Goal: Information Seeking & Learning: Find specific page/section

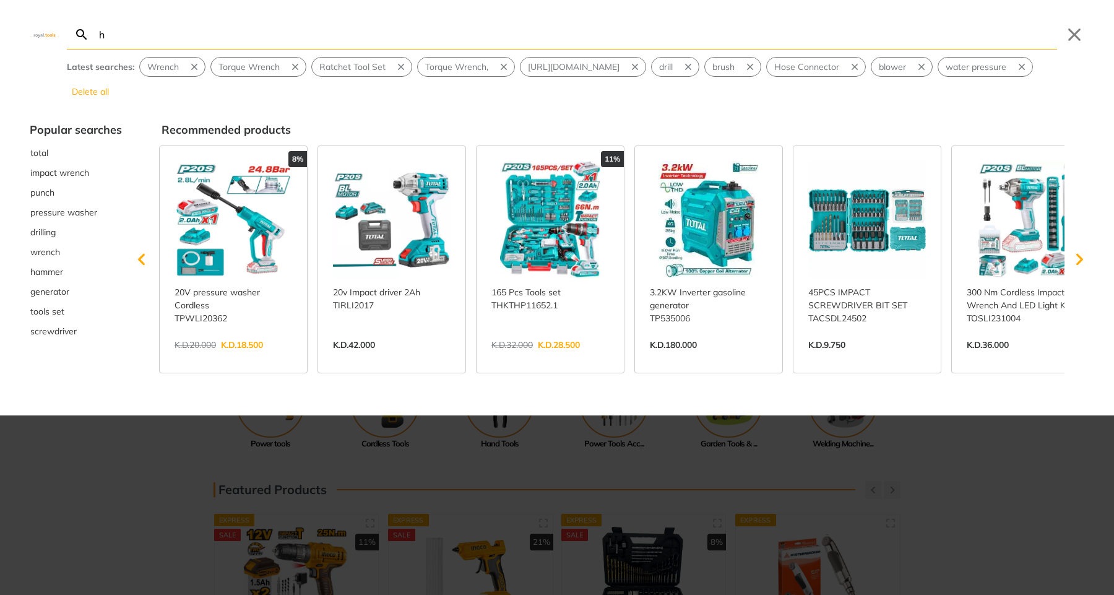
type input "he"
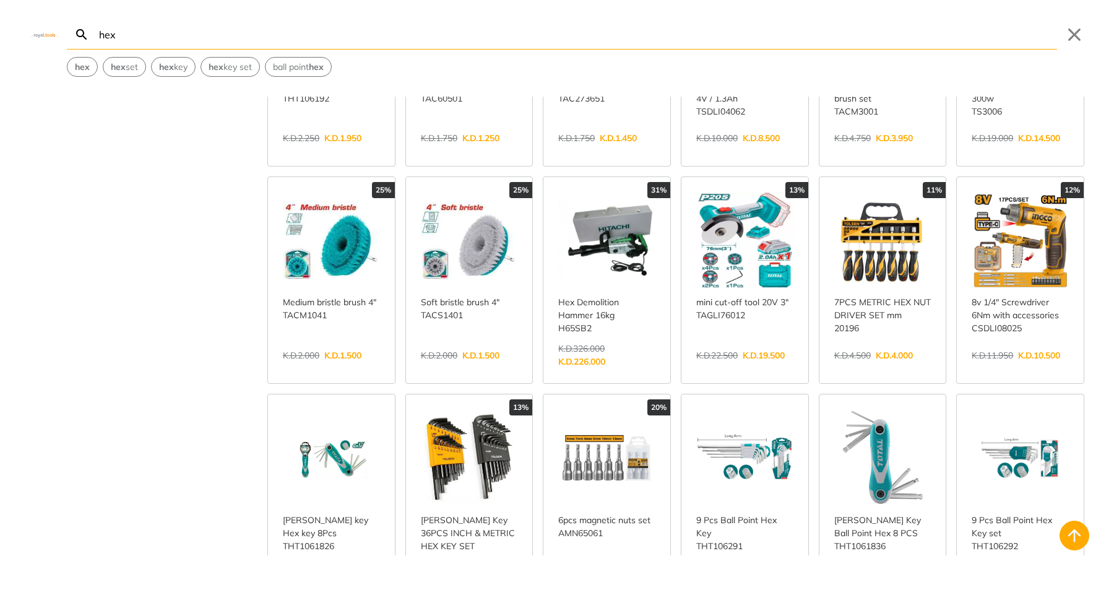
scroll to position [173, 0]
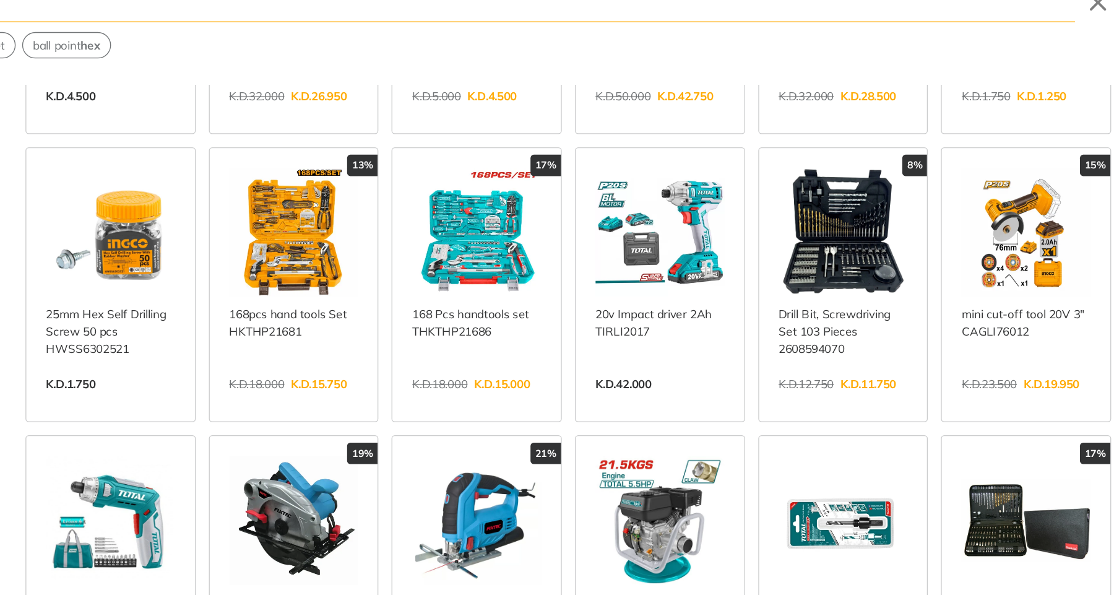
scroll to position [896, 0]
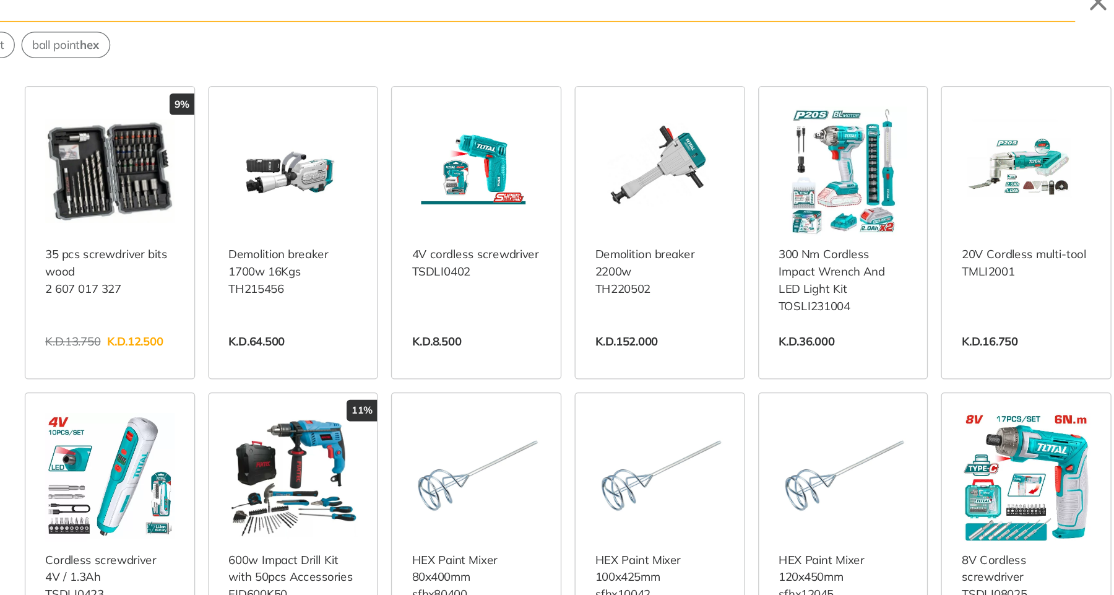
scroll to position [1374, 0]
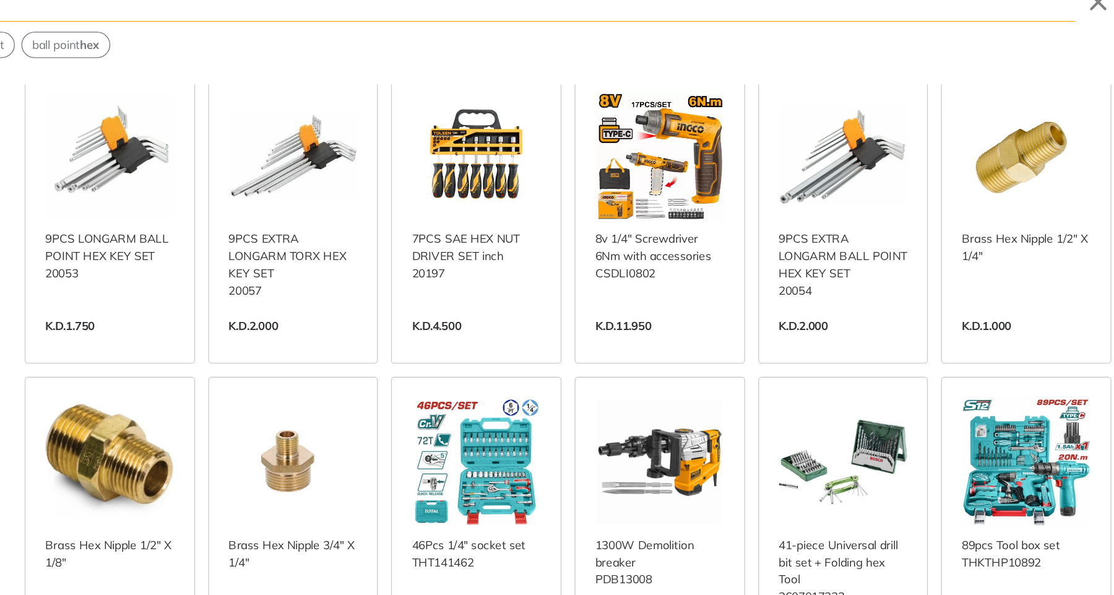
scroll to position [2479, 0]
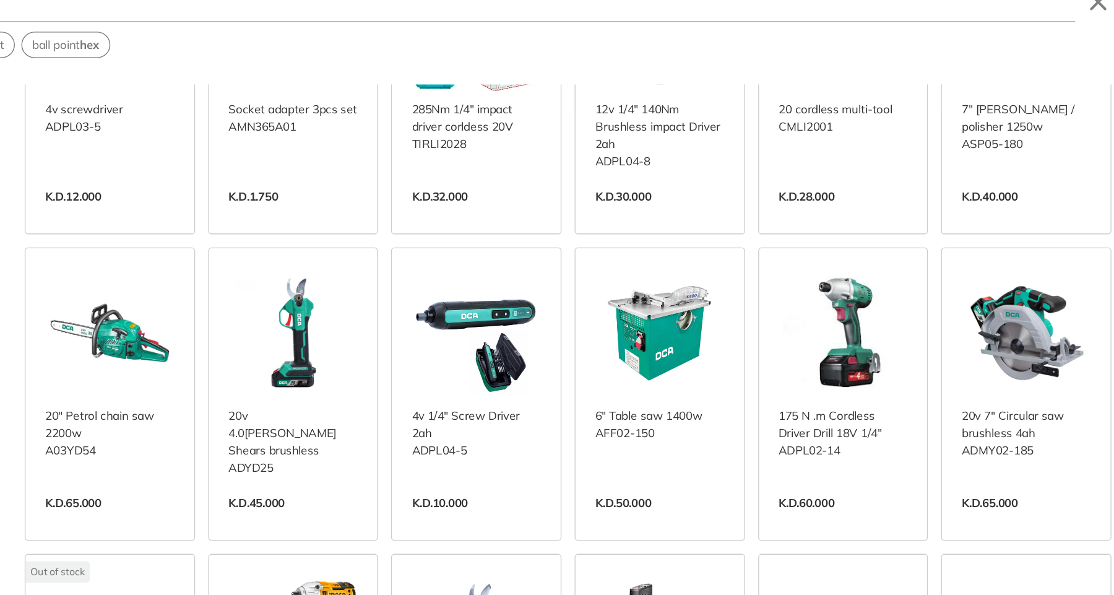
scroll to position [3043, 0]
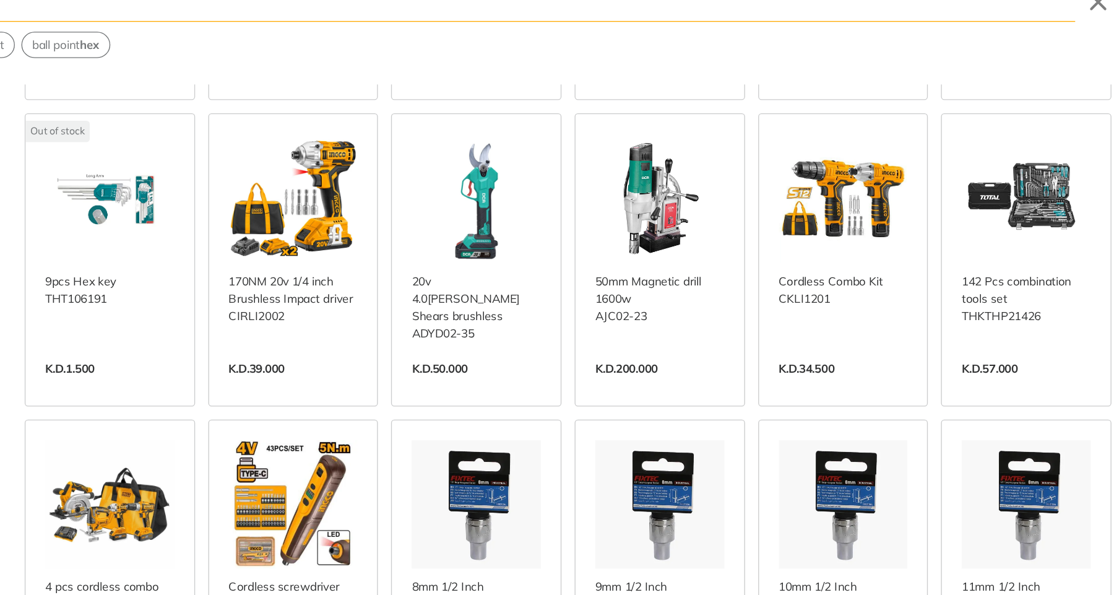
scroll to position [3353, 0]
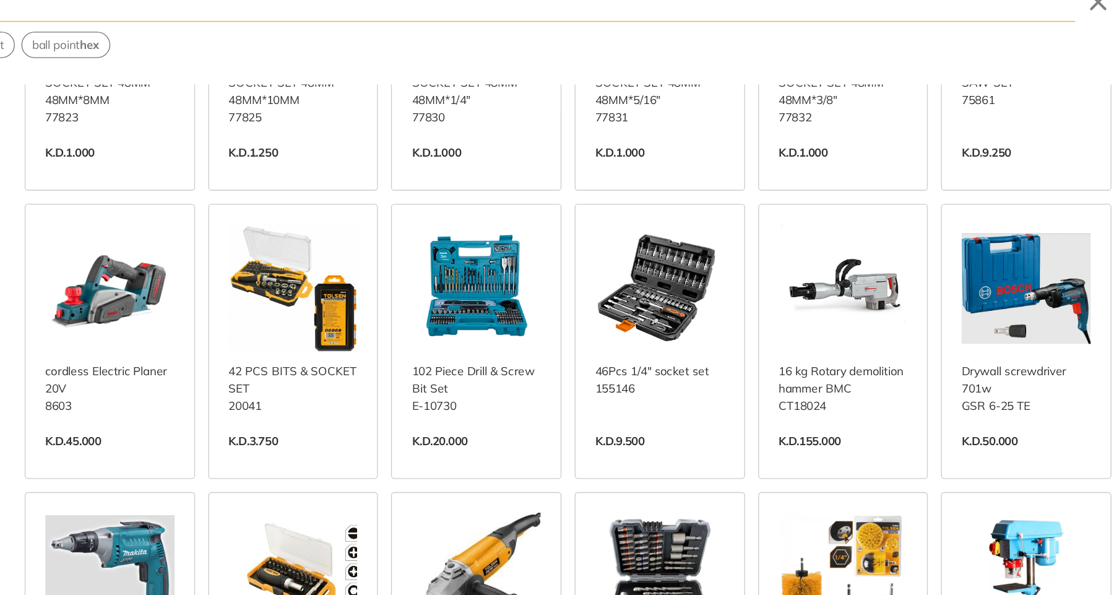
scroll to position [5488, 0]
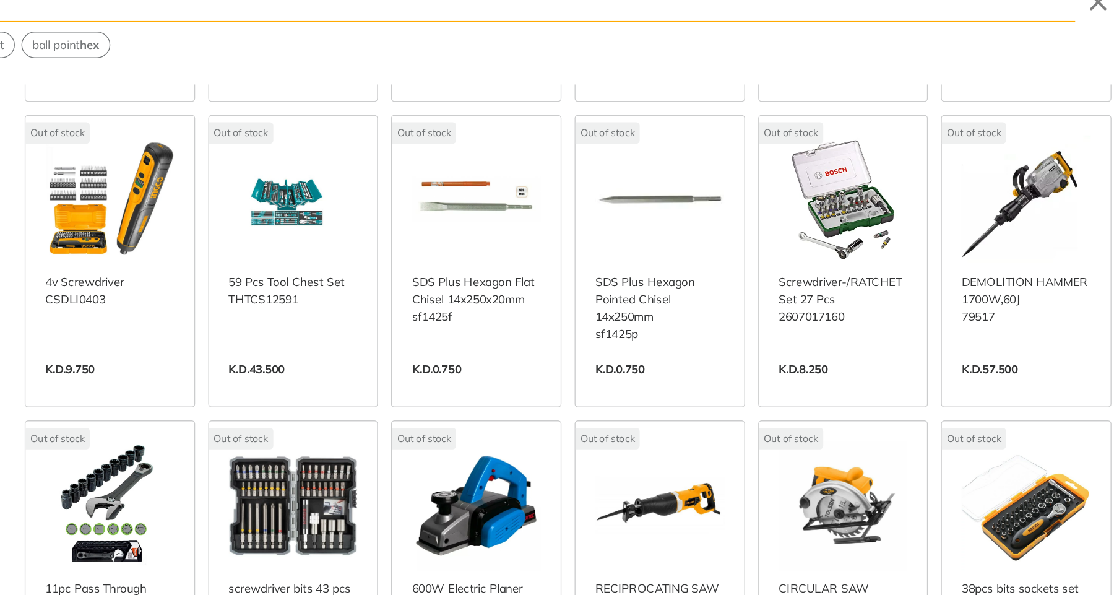
scroll to position [6929, 0]
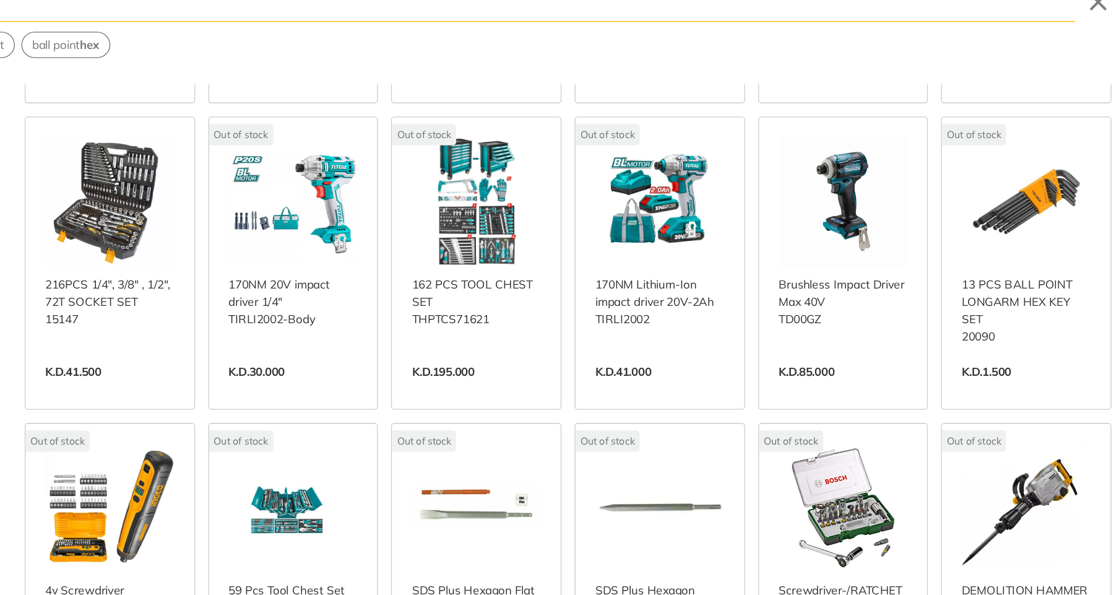
scroll to position [6620, 0]
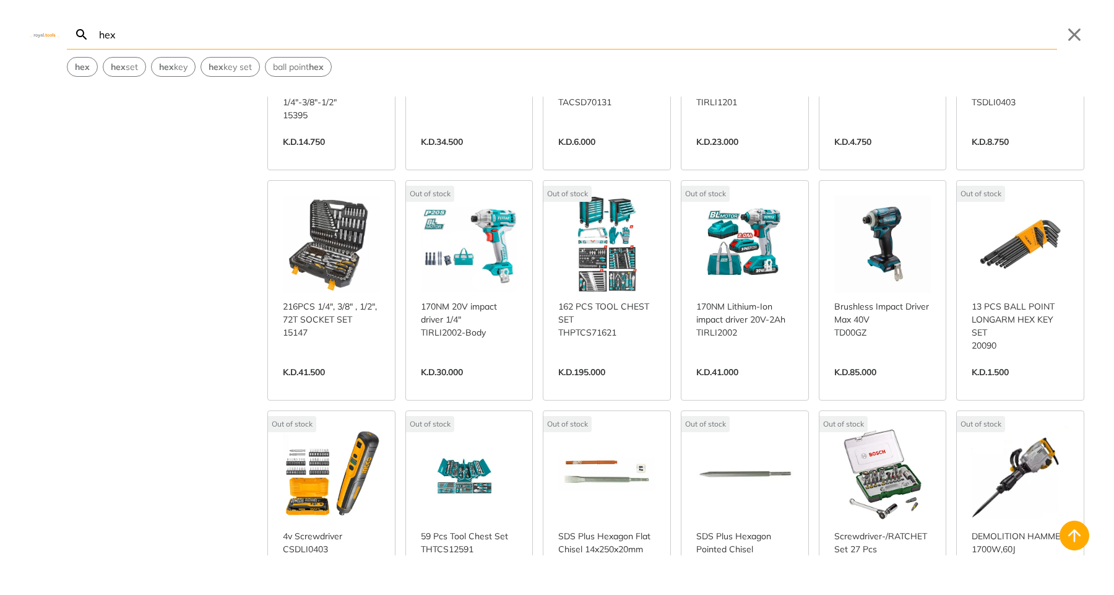
click at [252, 37] on input "hex" at bounding box center [577, 34] width 961 height 29
paste input "Ratchet"
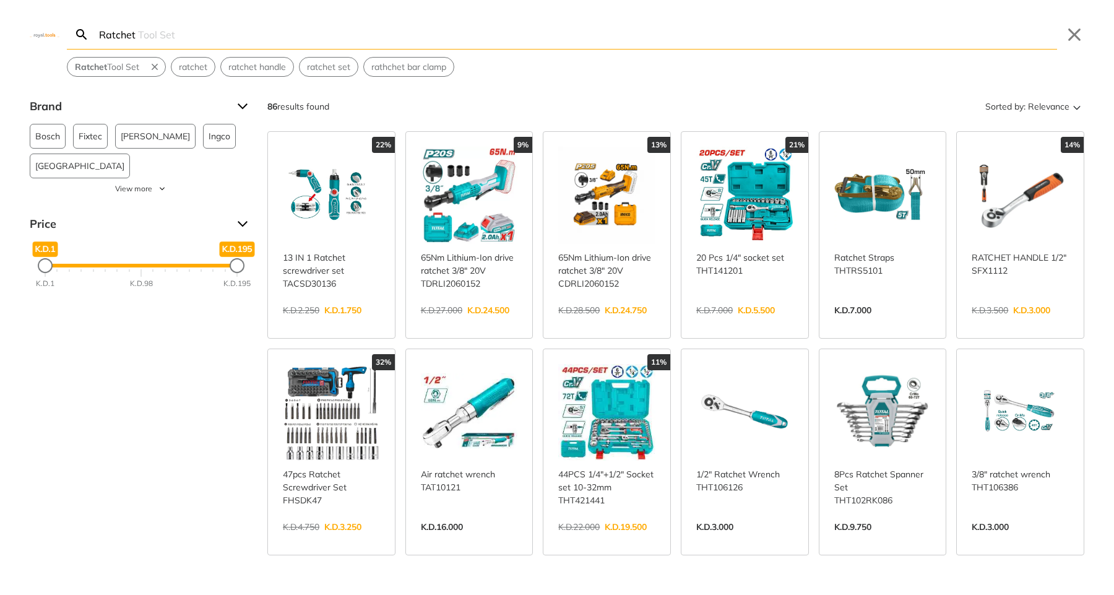
type input "Ratchet"
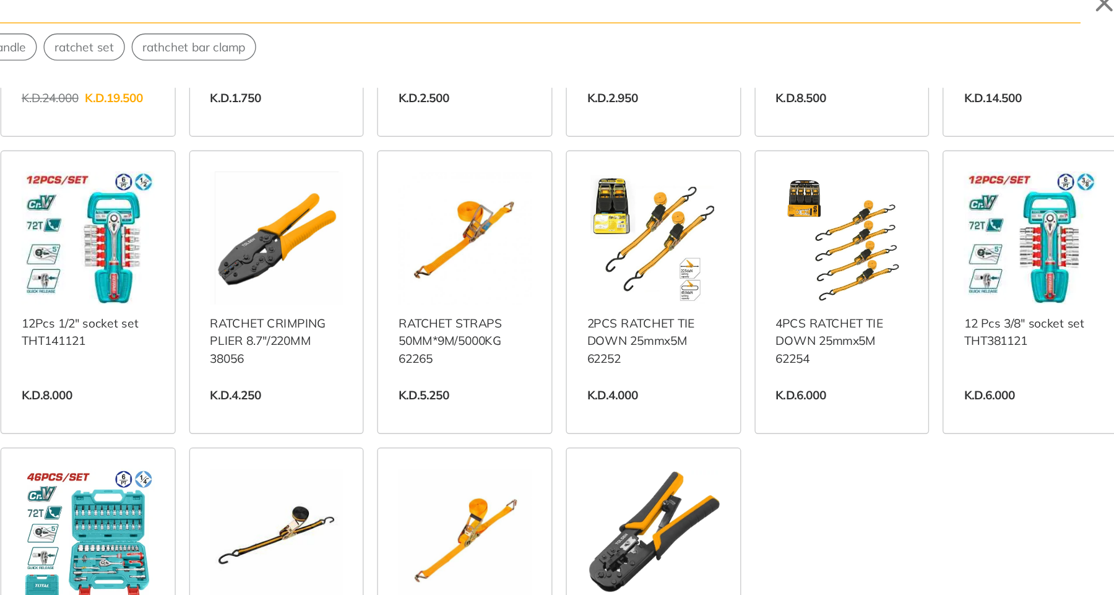
scroll to position [1091, 0]
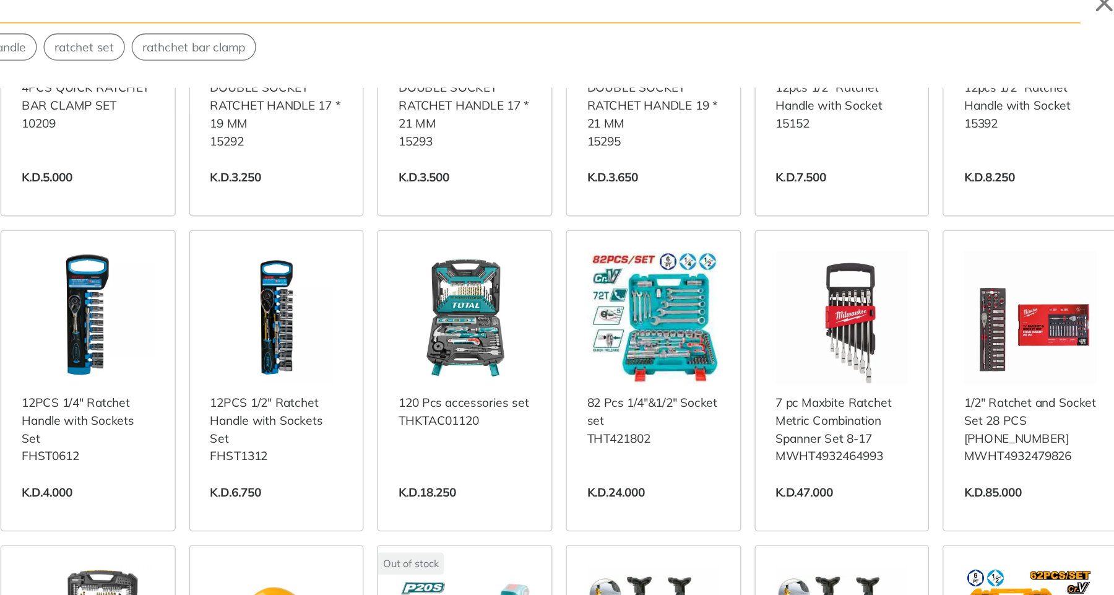
scroll to position [1713, 0]
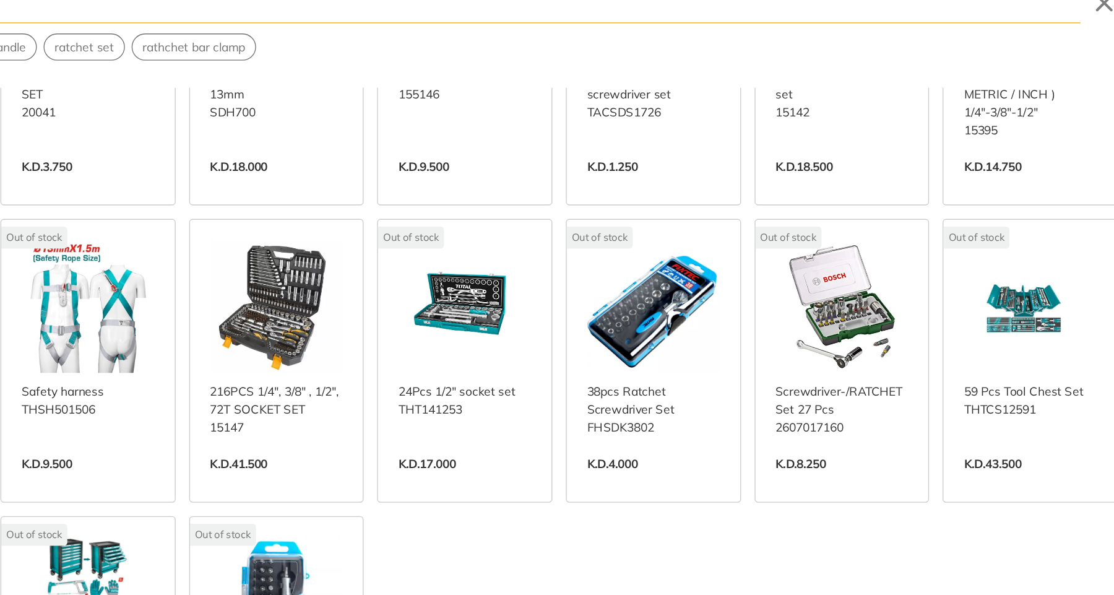
scroll to position [2628, 0]
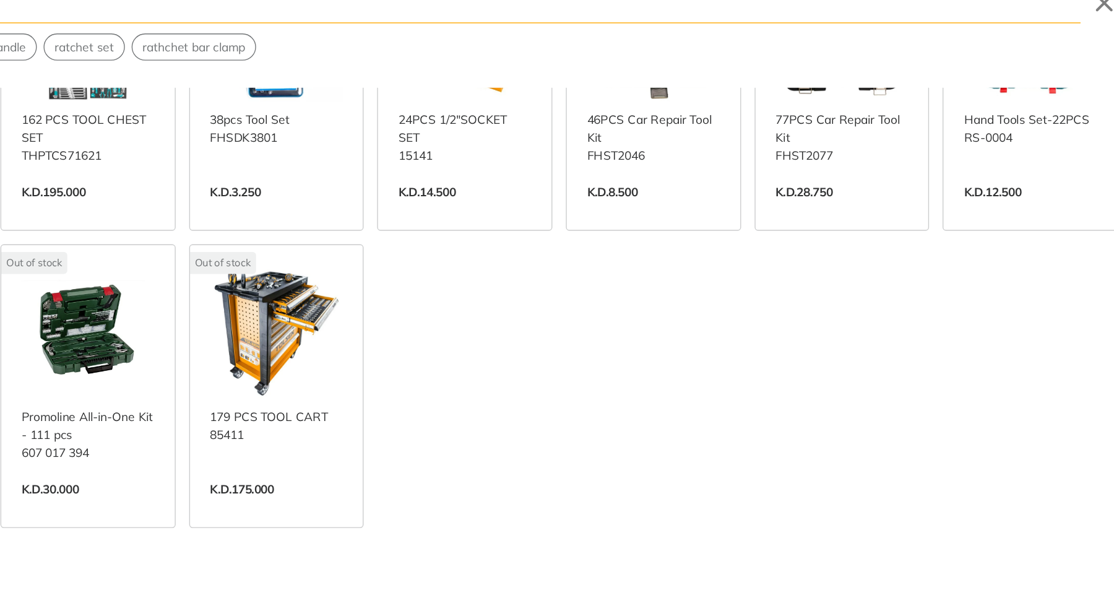
scroll to position [3038, 0]
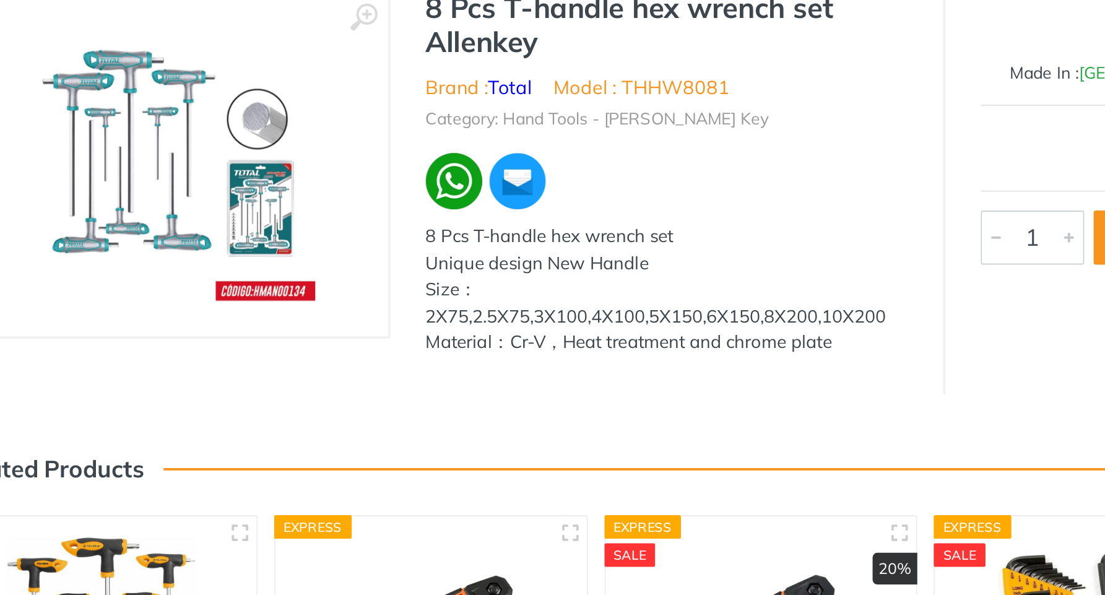
click at [365, 264] on img at bounding box center [327, 234] width 156 height 156
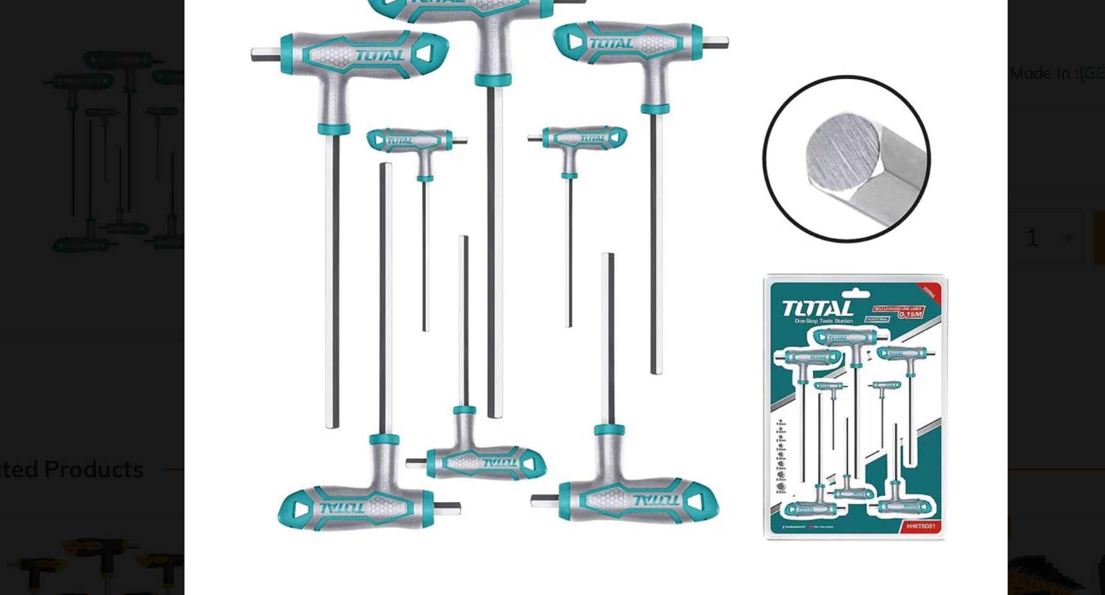
click at [814, 266] on div at bounding box center [779, 319] width 886 height 477
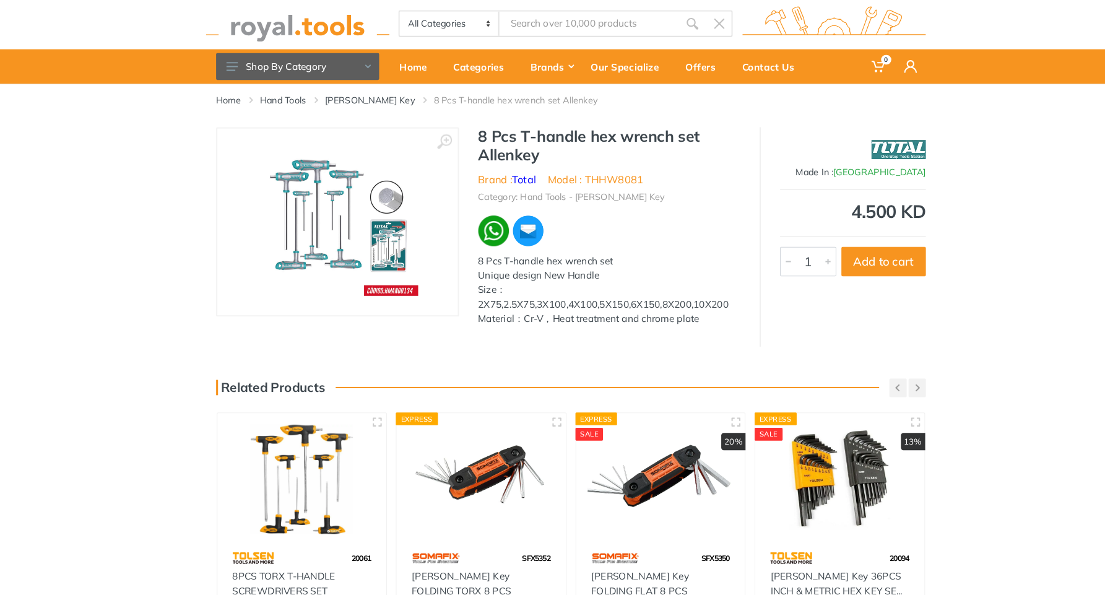
scroll to position [12, 0]
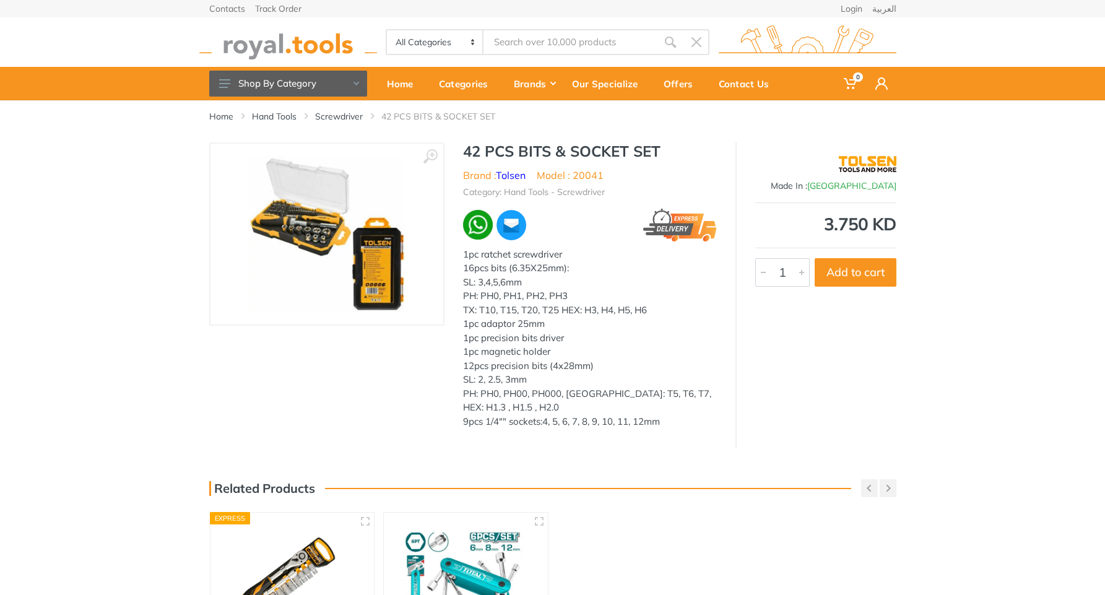
click at [309, 228] on img at bounding box center [327, 234] width 156 height 156
click at [604, 308] on div "1pc ratchet screwdriver 16pcs bits (6.35X25mm): SL: 3,4,5,6mm PH: PH0, PH1, PH2…" at bounding box center [590, 338] width 254 height 181
click at [321, 238] on img at bounding box center [327, 234] width 156 height 156
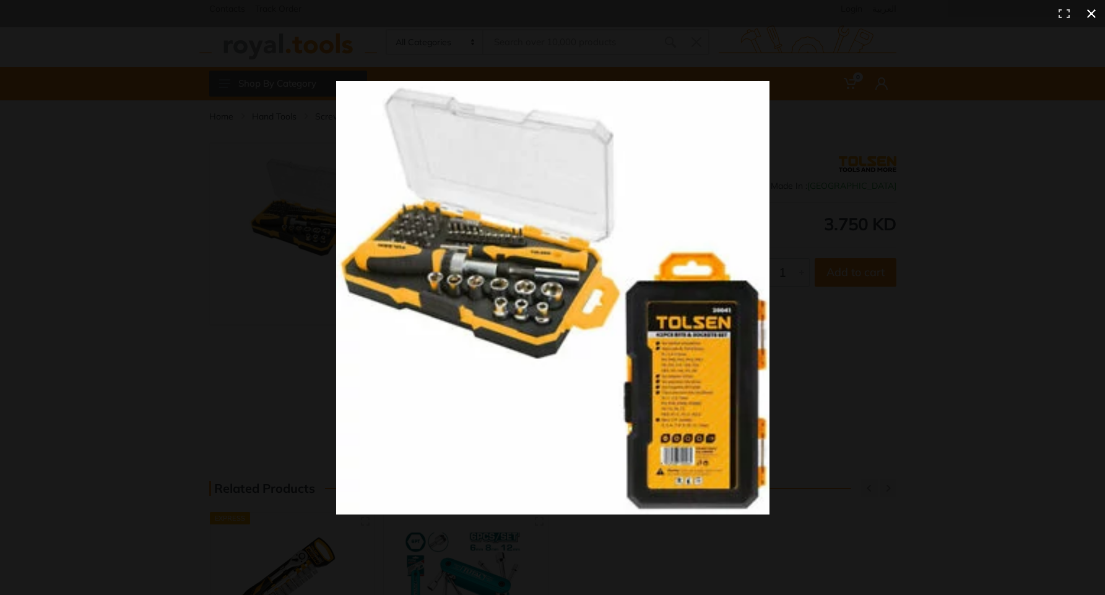
click at [896, 130] on div at bounding box center [779, 319] width 886 height 477
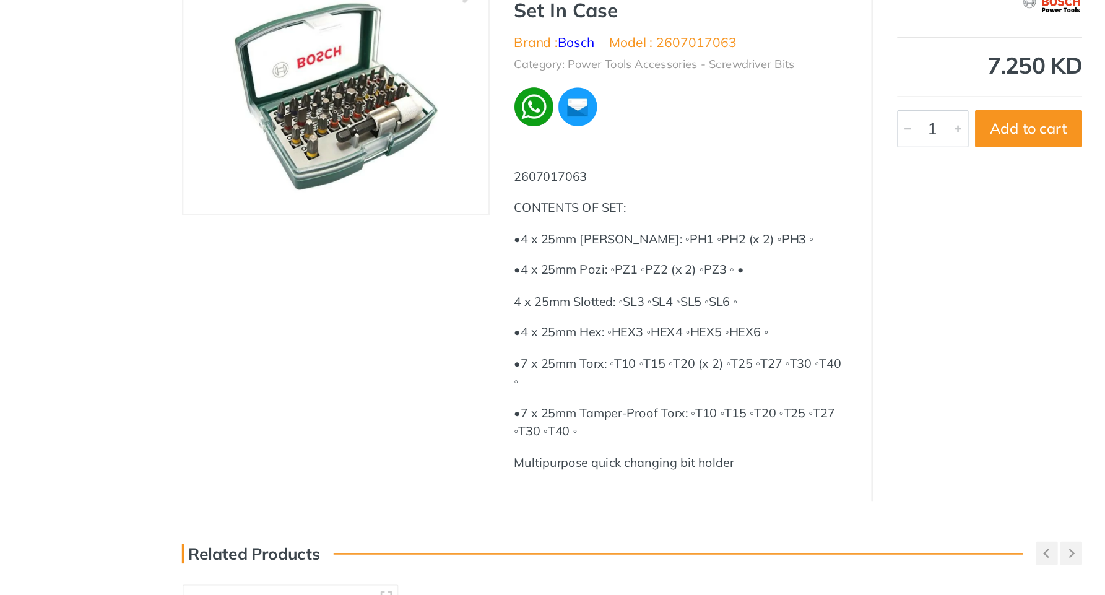
scroll to position [22, 0]
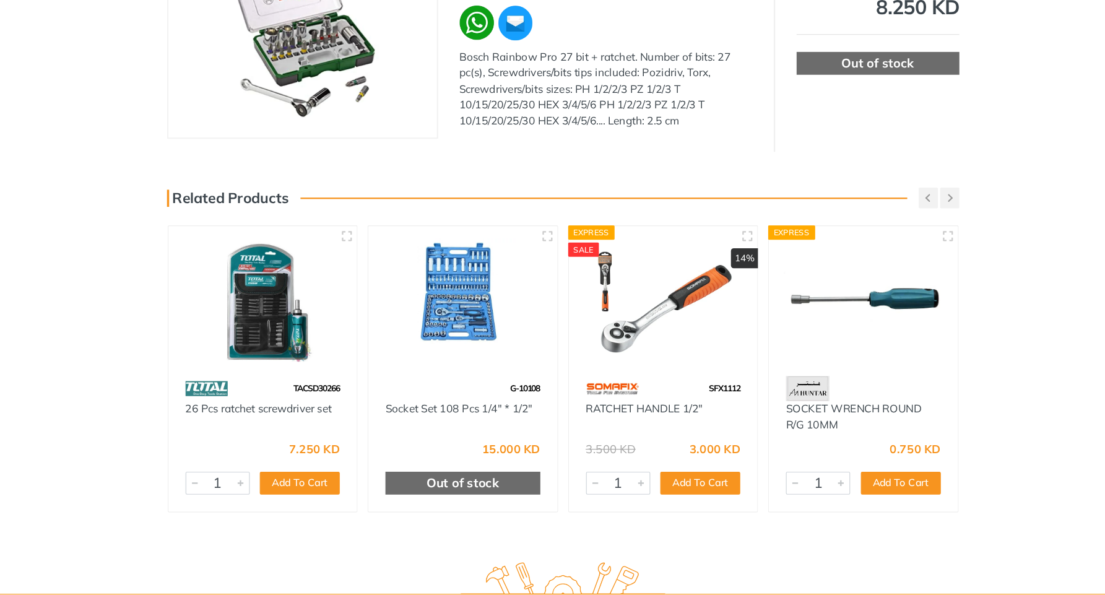
scroll to position [127, 0]
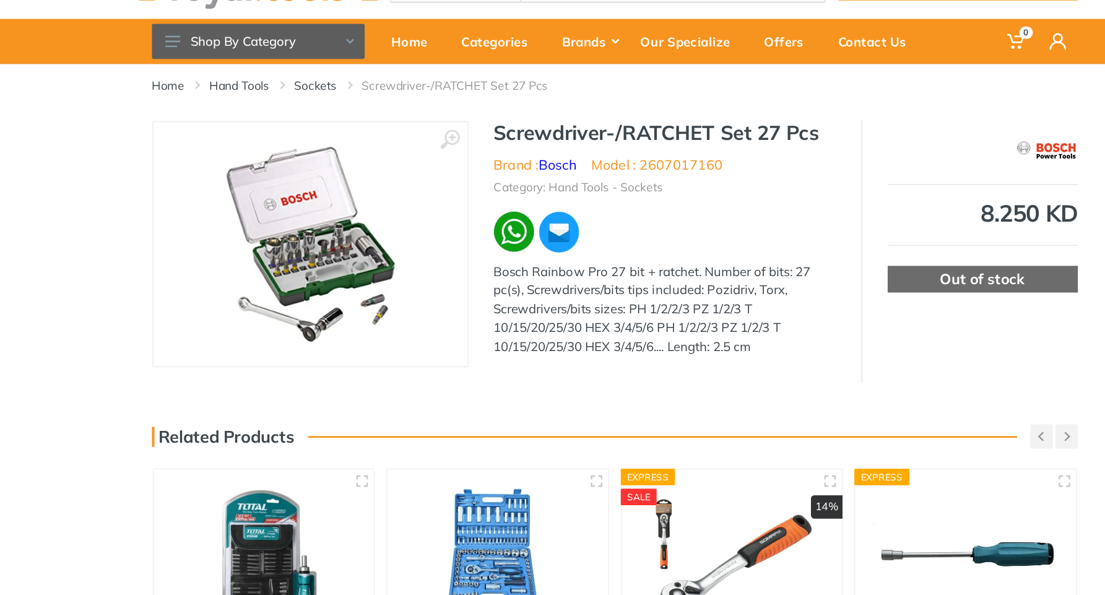
click at [600, 151] on h1 "Screwdriver-/RATCHET Set 27 Pcs" at bounding box center [590, 151] width 254 height 18
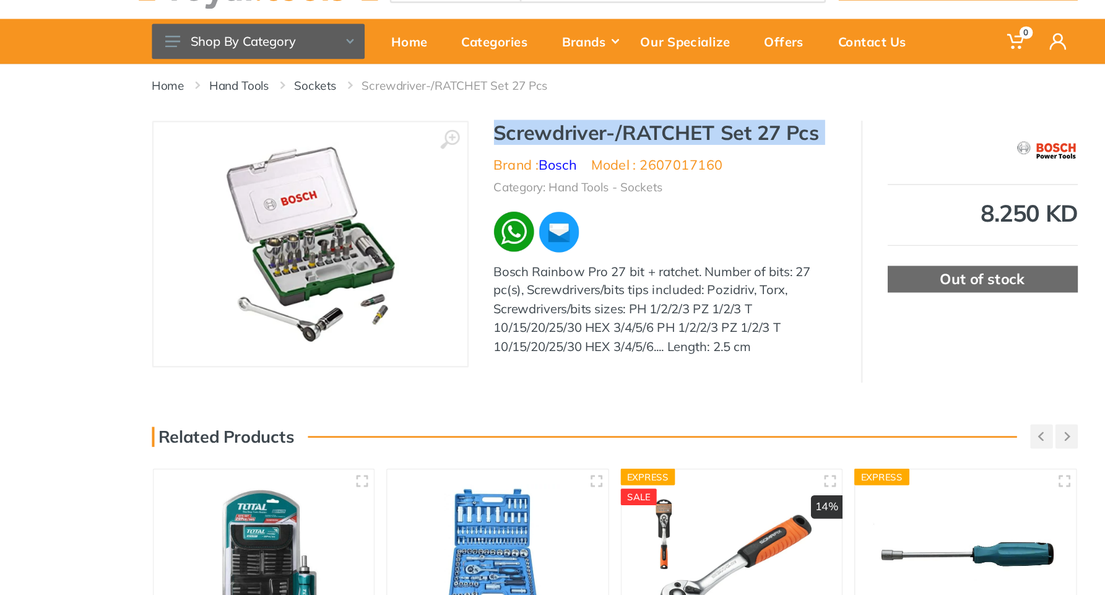
click at [600, 151] on h1 "Screwdriver-/RATCHET Set 27 Pcs" at bounding box center [590, 151] width 254 height 18
copy div "Screwdriver-/RATCHET Set 27 Pcs"
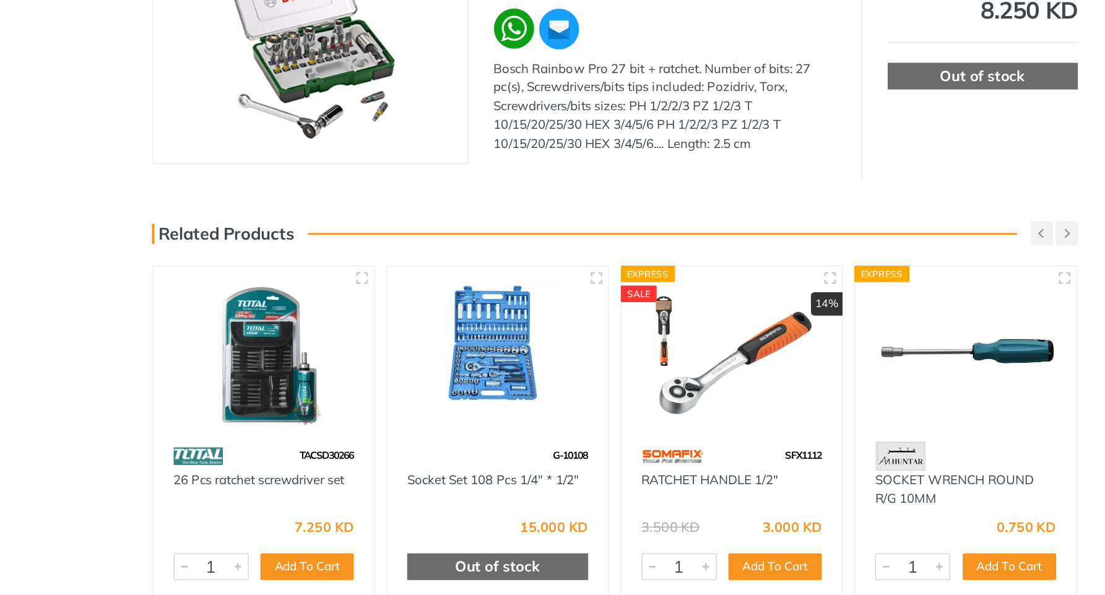
scroll to position [50, 0]
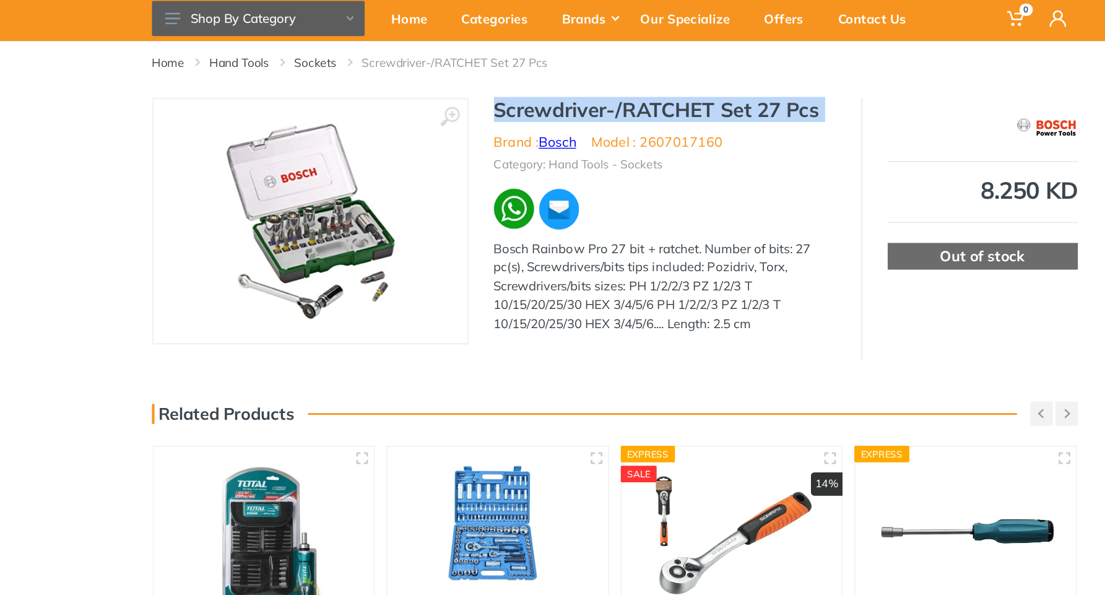
click at [516, 126] on link "Bosch" at bounding box center [510, 125] width 28 height 12
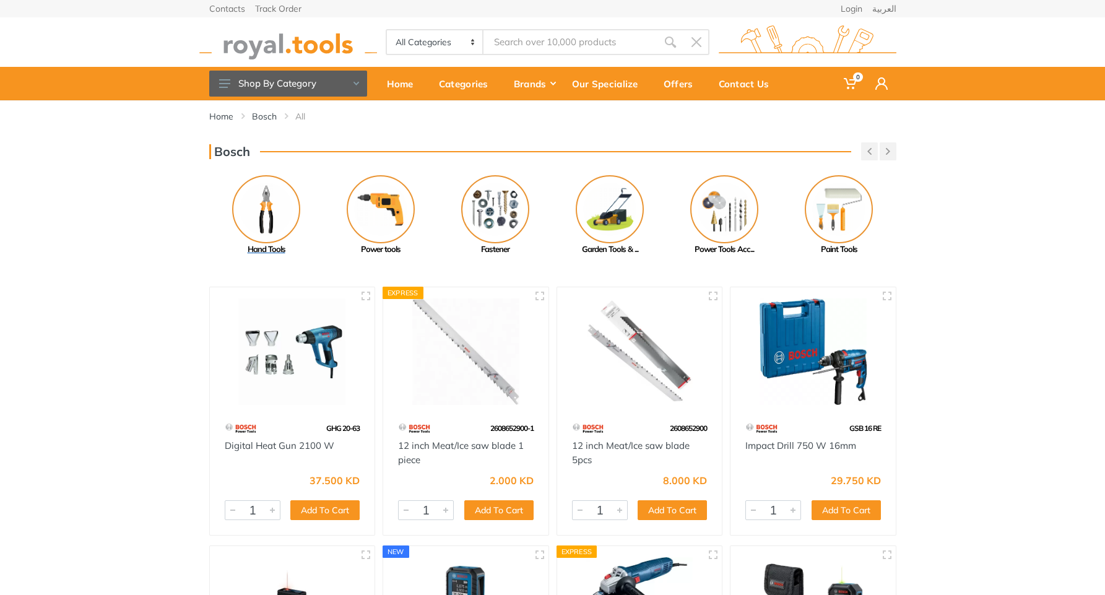
click at [263, 221] on img at bounding box center [266, 209] width 68 height 68
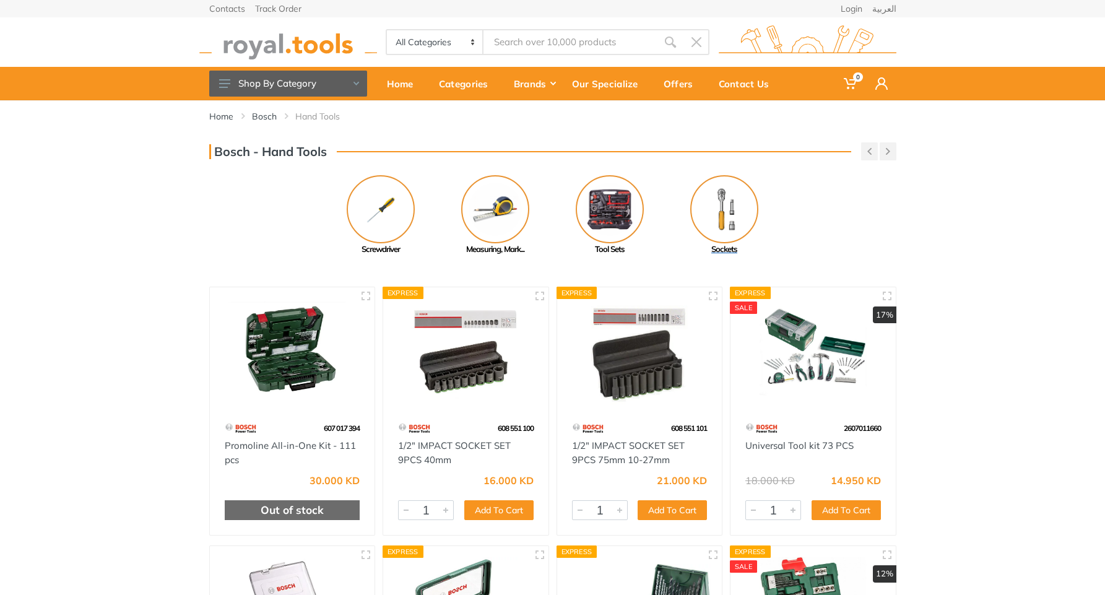
click at [732, 200] on img at bounding box center [724, 209] width 68 height 68
click at [607, 207] on img at bounding box center [610, 209] width 68 height 68
click at [379, 209] on img at bounding box center [381, 209] width 68 height 68
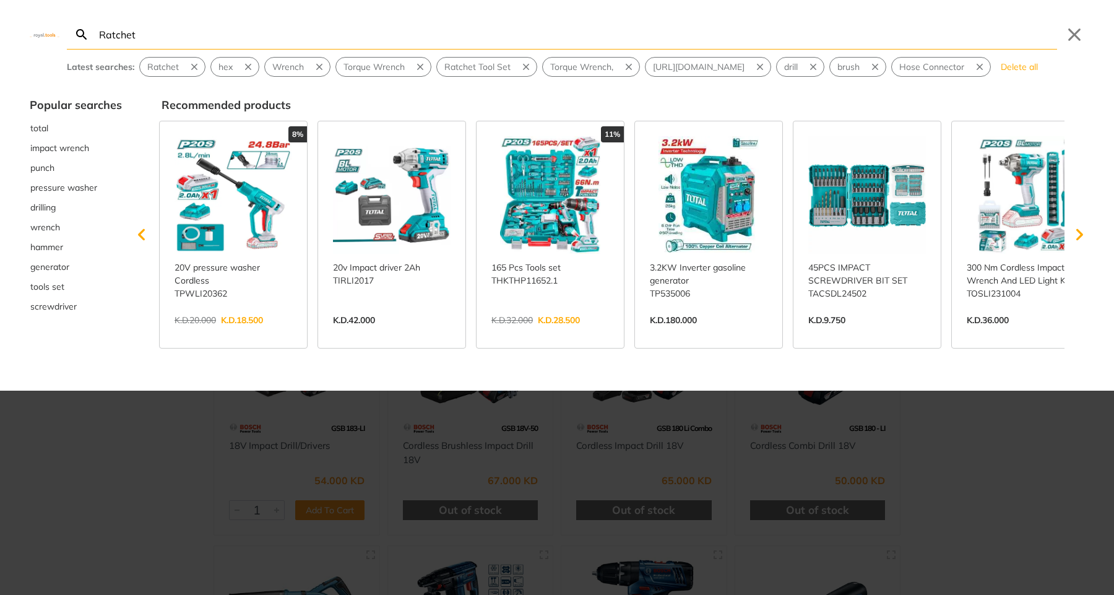
type input "Ratchet"
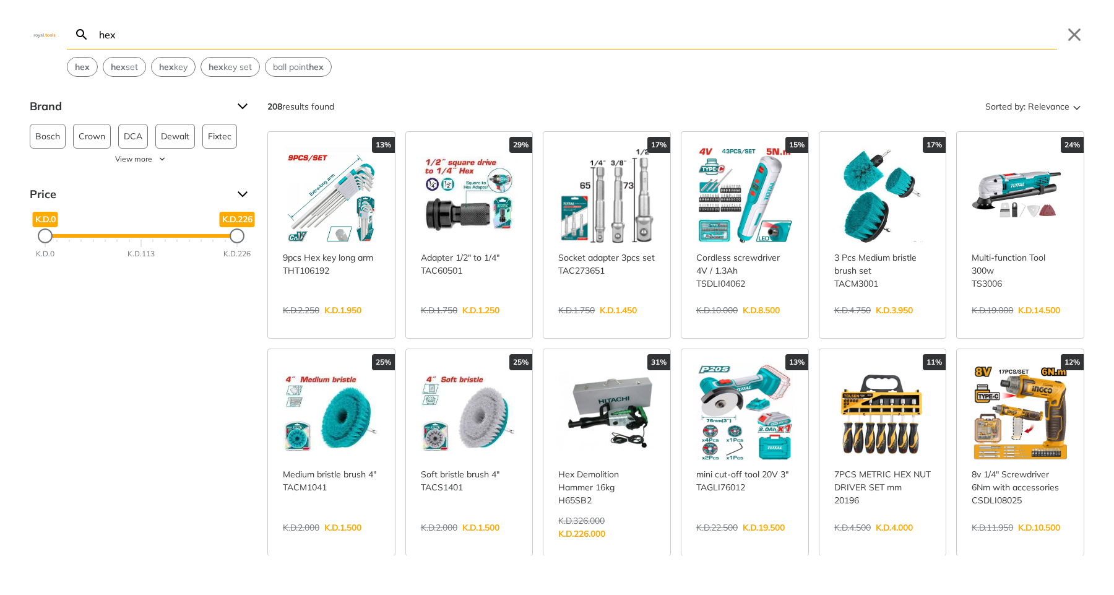
type input "hex"
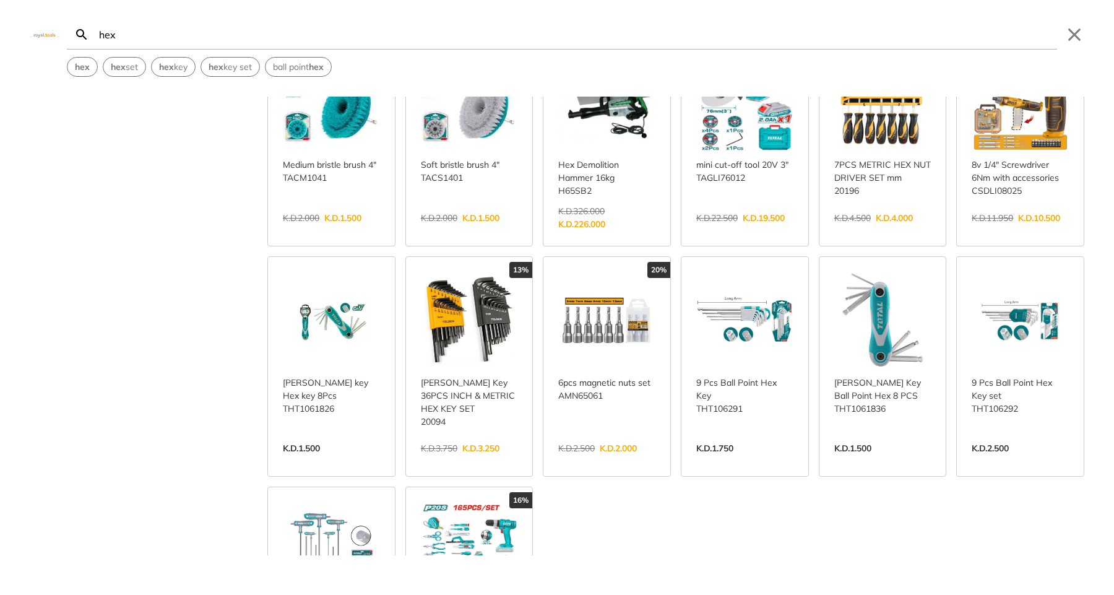
scroll to position [327, 0]
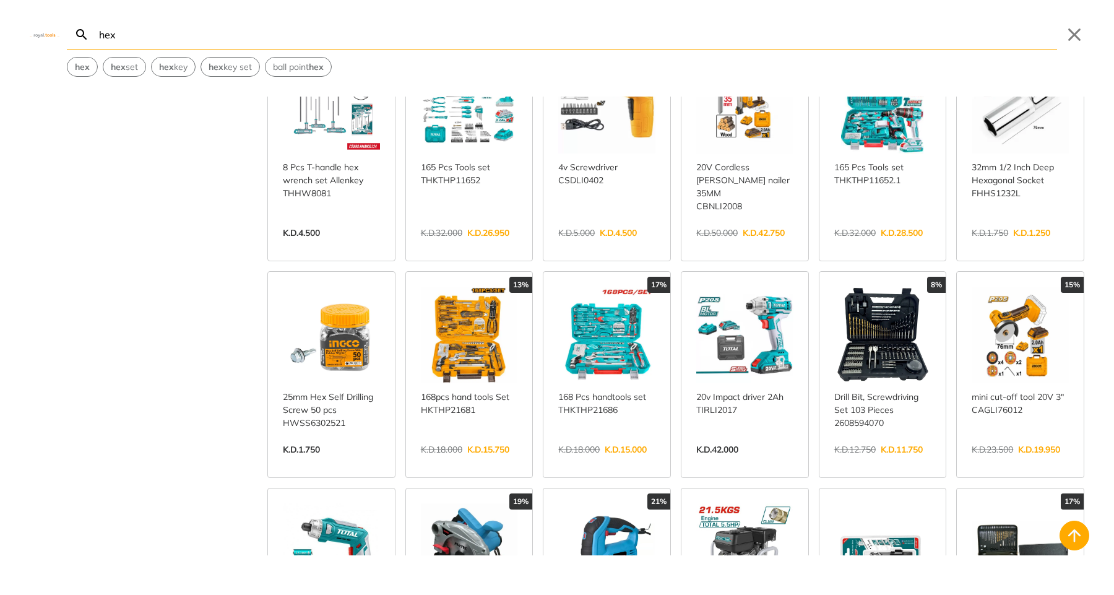
scroll to position [772, 0]
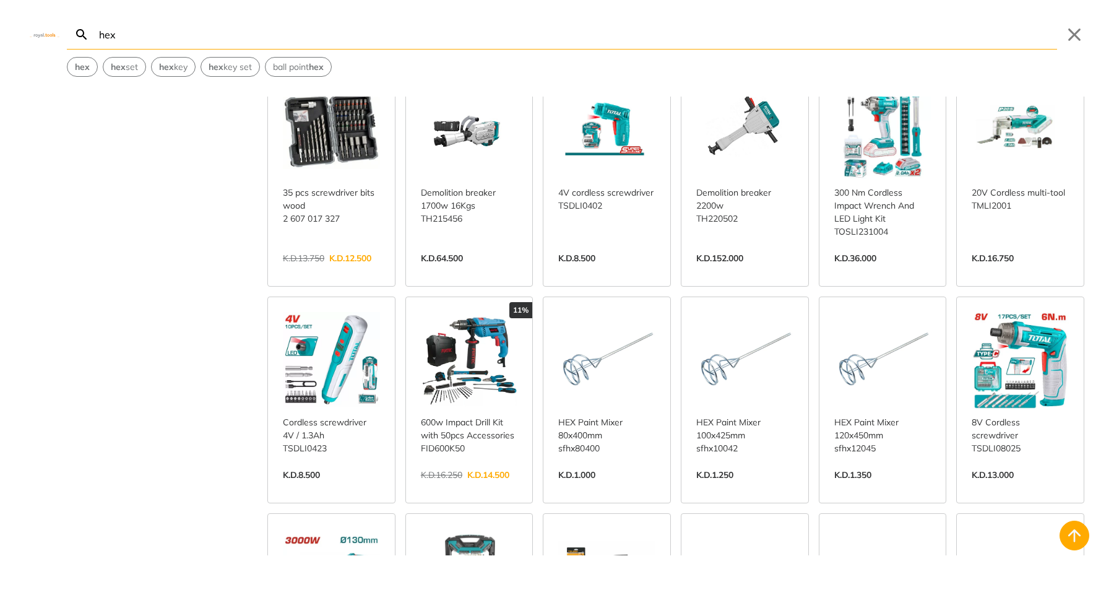
scroll to position [1416, 0]
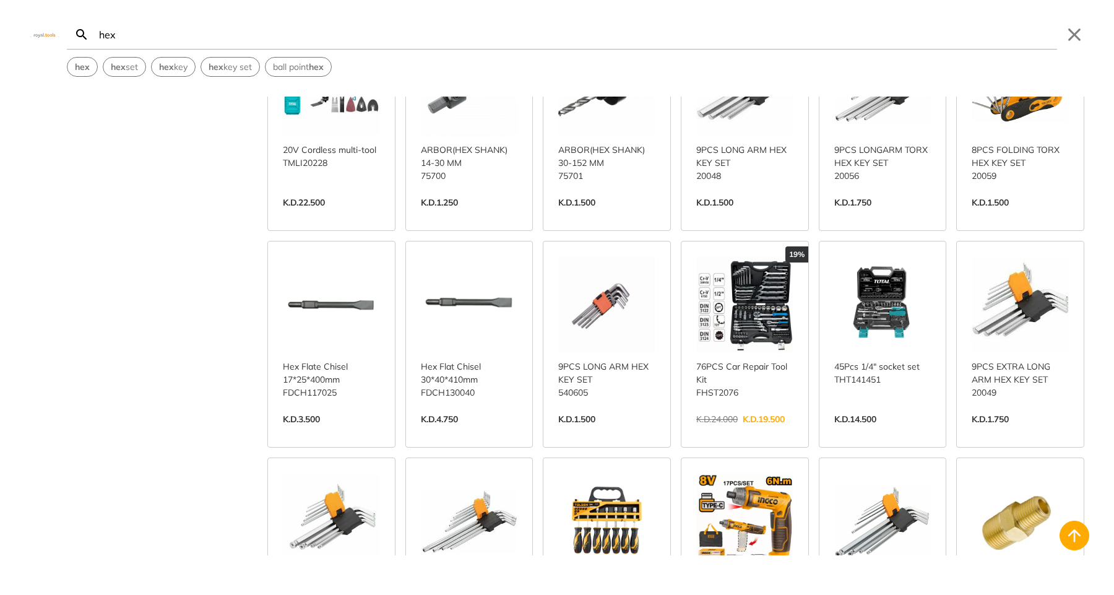
scroll to position [2124, 0]
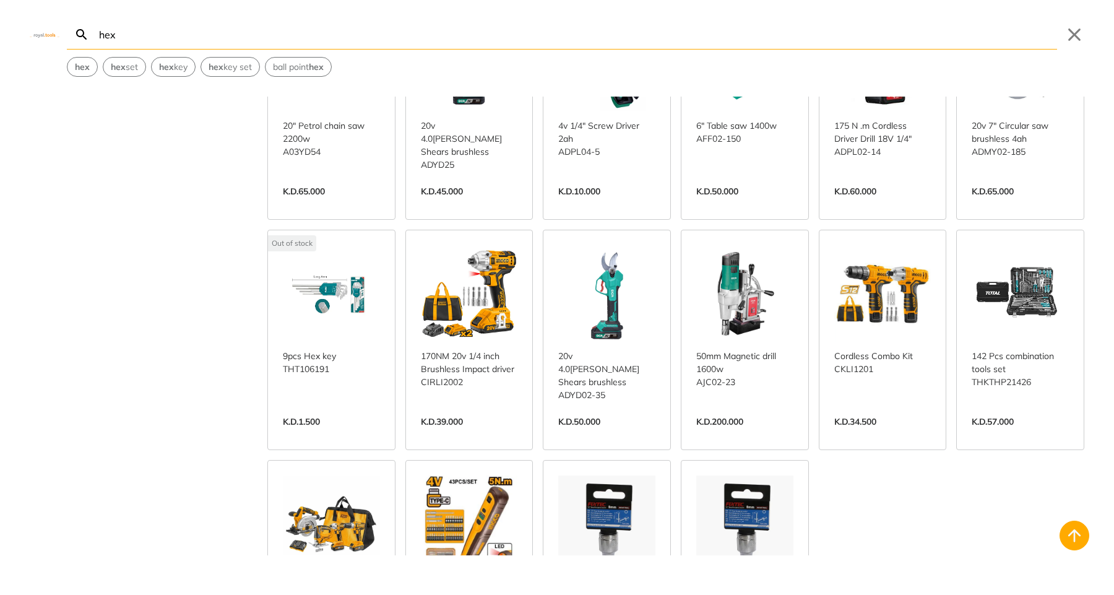
scroll to position [3270, 0]
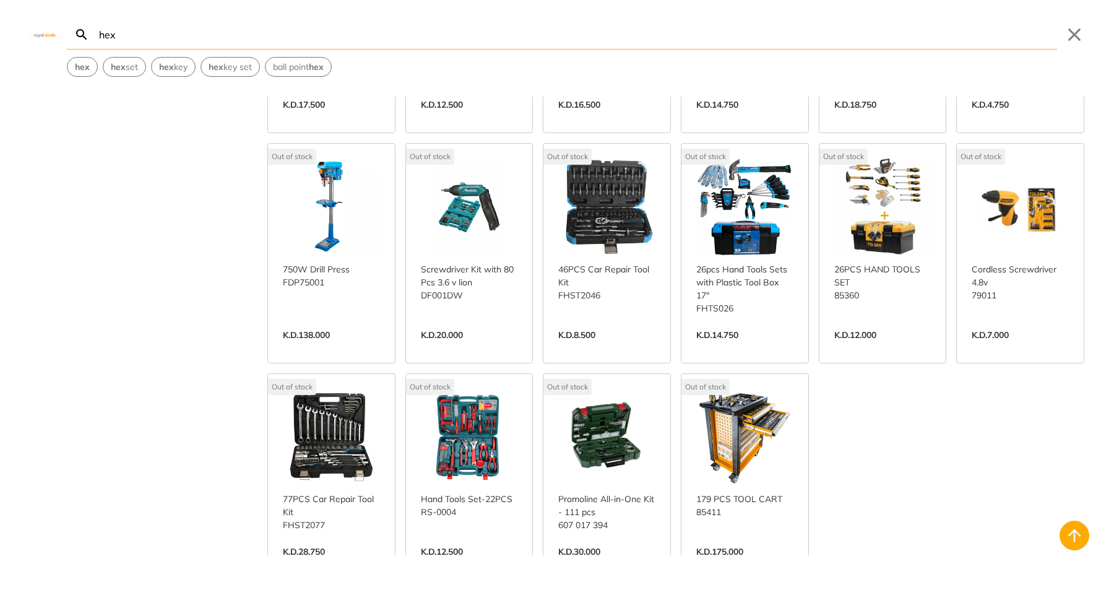
scroll to position [7356, 0]
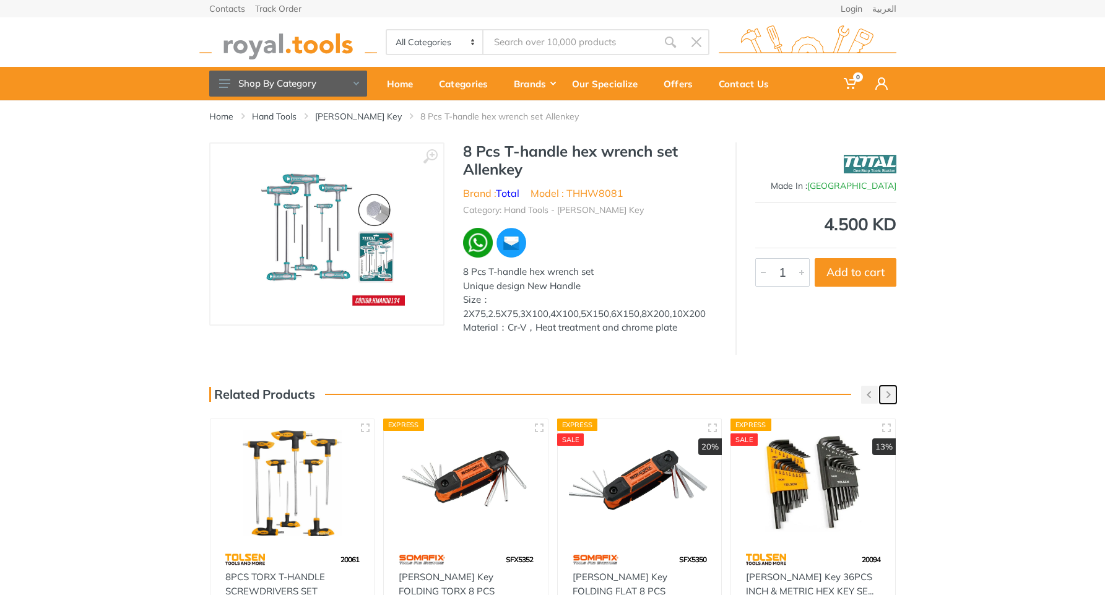
click at [889, 395] on use "button" at bounding box center [888, 394] width 4 height 7
click at [872, 395] on button "button" at bounding box center [869, 395] width 17 height 18
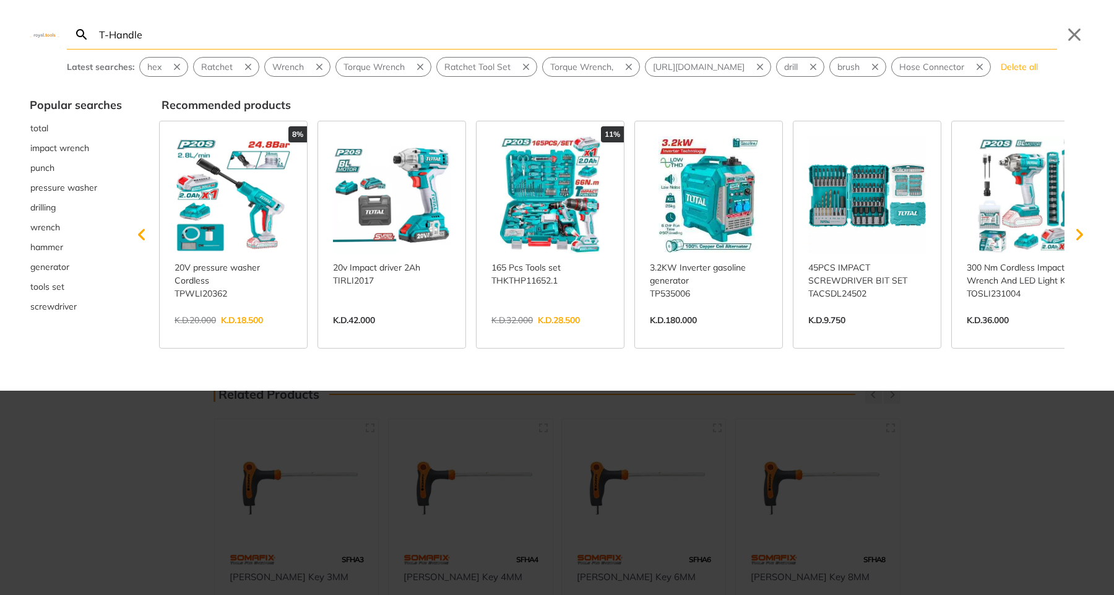
type input "T-Handle"
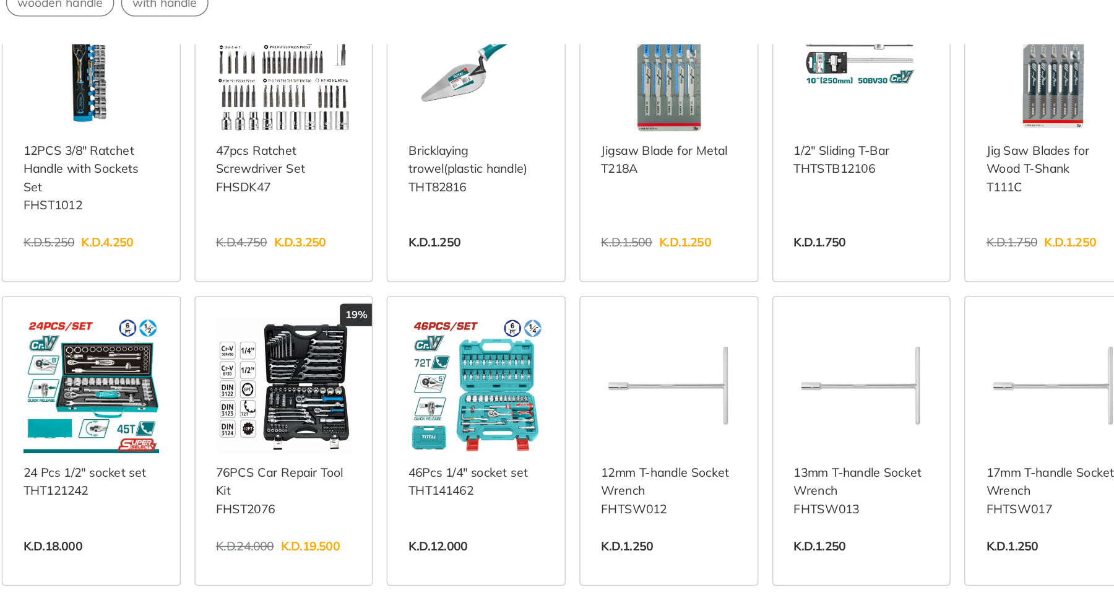
scroll to position [324, 0]
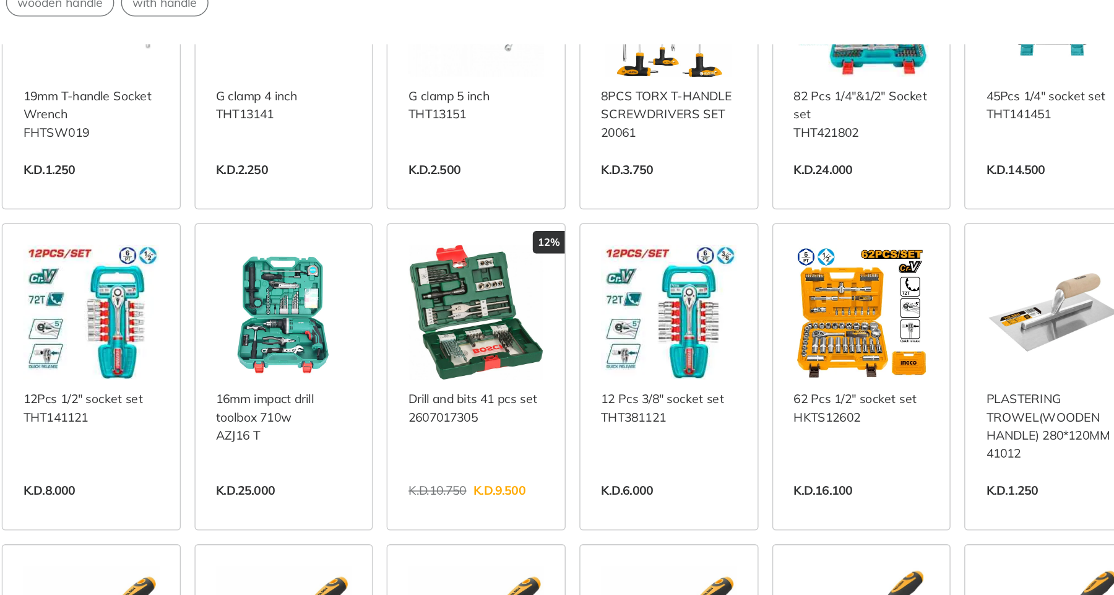
scroll to position [803, 0]
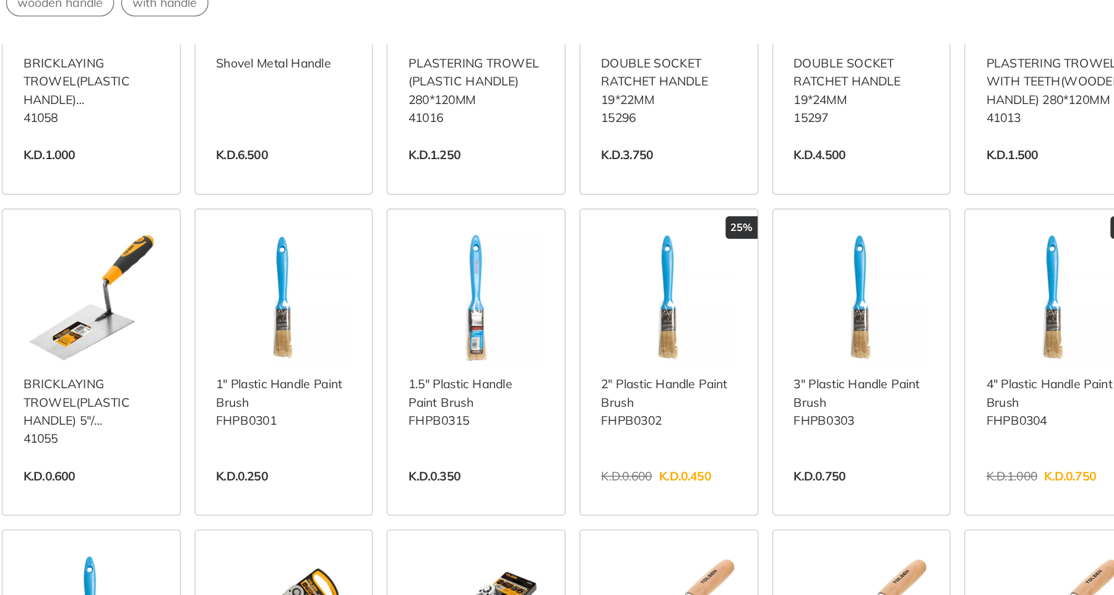
scroll to position [1499, 0]
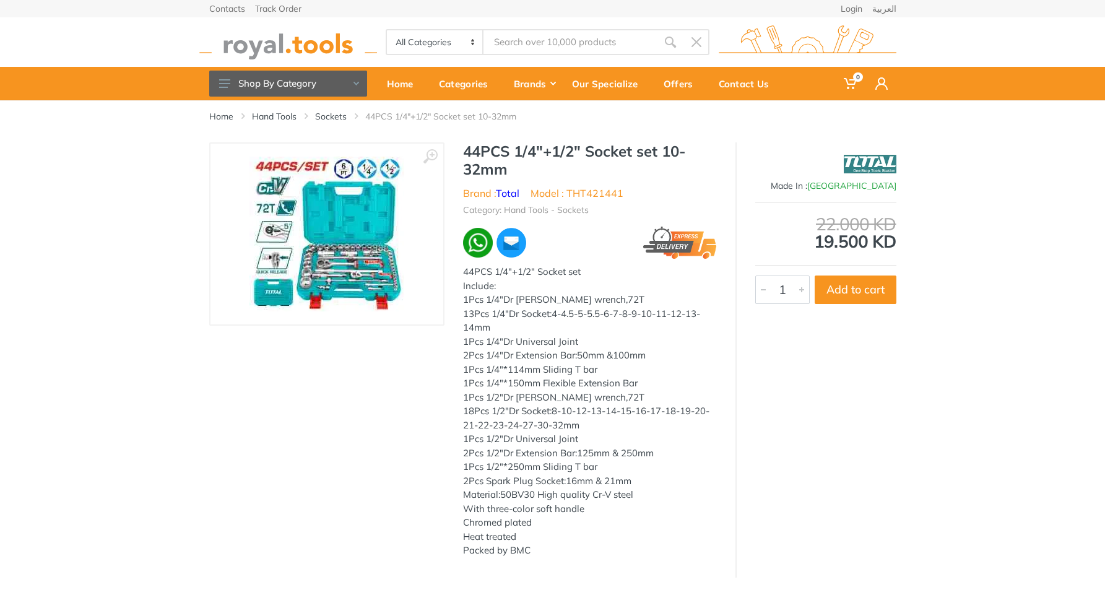
click at [357, 274] on img at bounding box center [326, 234] width 155 height 155
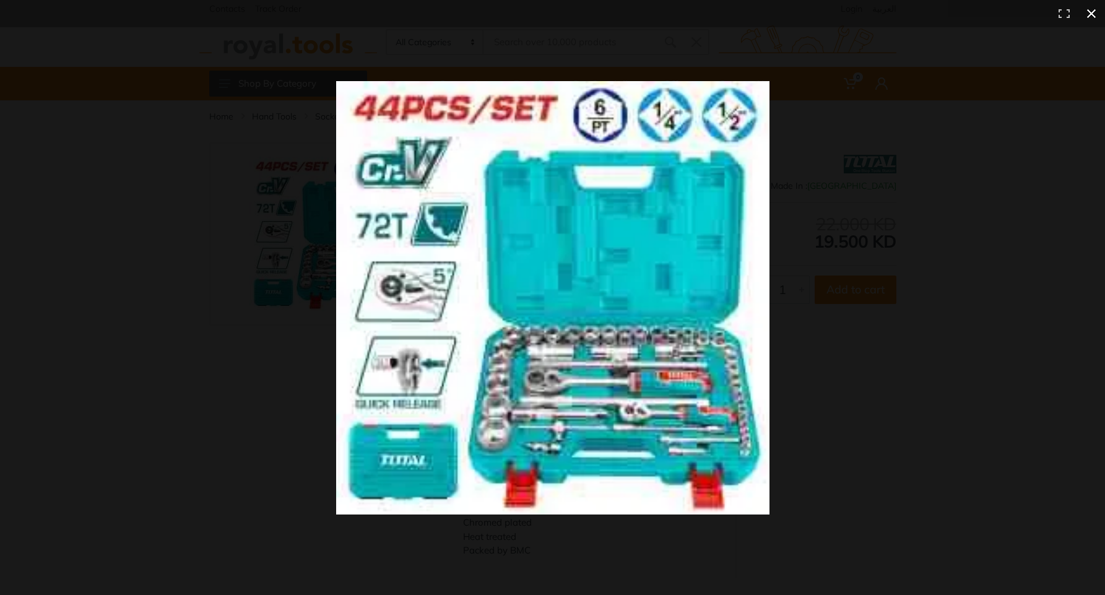
click at [873, 283] on div at bounding box center [779, 319] width 886 height 477
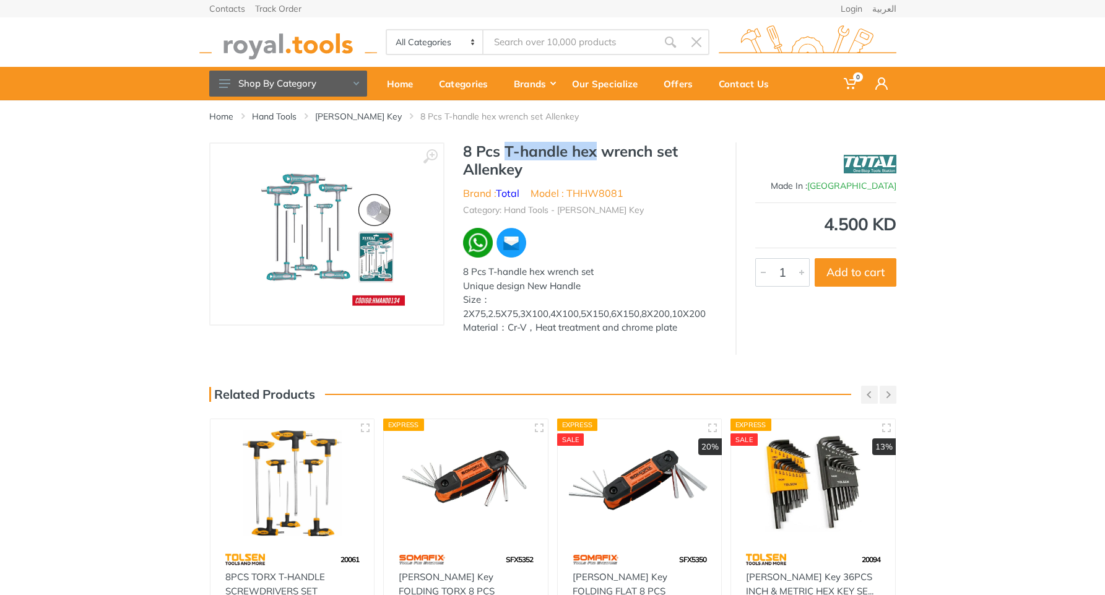
drag, startPoint x: 506, startPoint y: 150, endPoint x: 598, endPoint y: 149, distance: 91.6
click at [598, 149] on h1 "8 Pcs T-handle hex wrench set Allenkey" at bounding box center [590, 160] width 254 height 36
copy h1 "T-handle hex"
type input "T-handle hex"
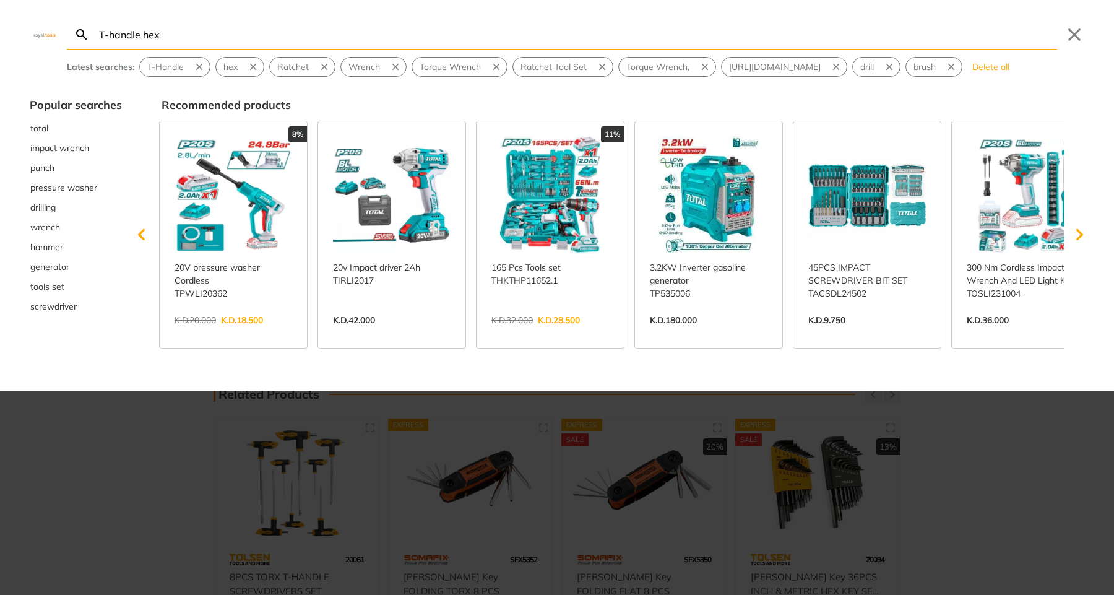
type input "T-handle hex"
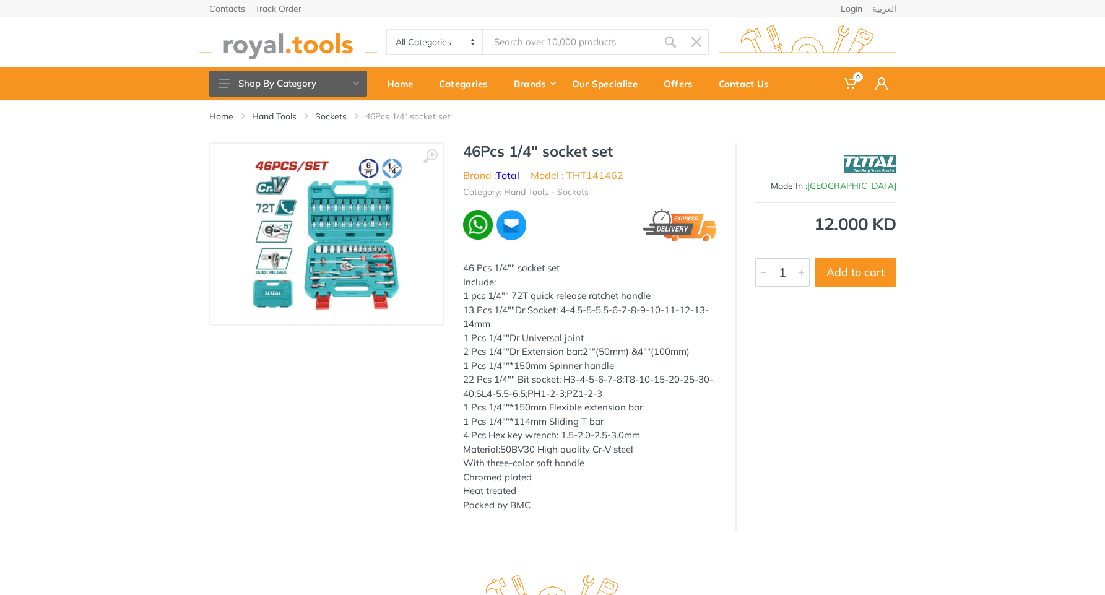
click at [340, 272] on img at bounding box center [327, 234] width 156 height 156
